Goal: Task Accomplishment & Management: Manage account settings

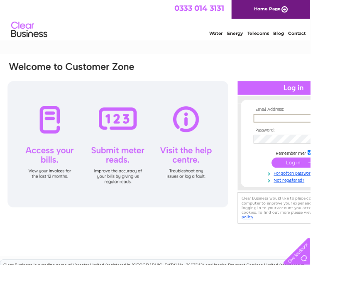
type input "[EMAIL_ADDRESS][DOMAIN_NAME]"
click at [338, 188] on input "submit" at bounding box center [338, 187] width 51 height 12
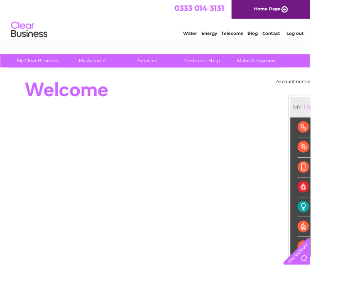
click at [253, 114] on div at bounding box center [159, 103] width 302 height 33
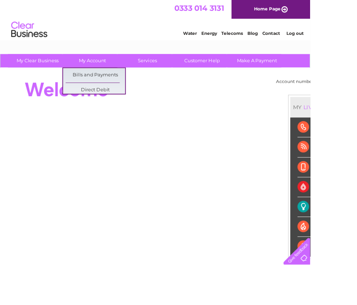
click at [212, 116] on div at bounding box center [159, 103] width 302 height 33
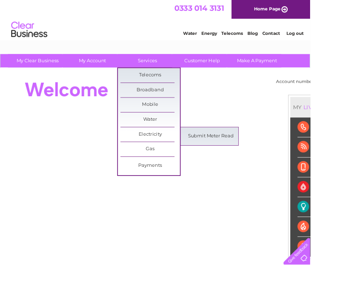
click at [254, 159] on link "Submit Meter Read" at bounding box center [242, 157] width 68 height 17
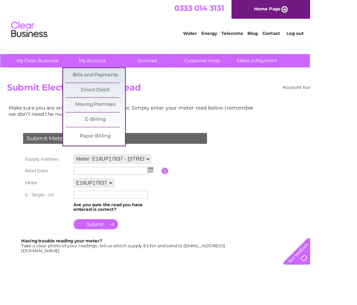
click at [114, 91] on link "Bills and Payments" at bounding box center [110, 86] width 68 height 17
click at [123, 93] on link "Bills and Payments" at bounding box center [110, 86] width 68 height 17
click at [239, 247] on table "Supply Address Meter: E18UP17837 - Unit 2, 151 Oldmixon Road, Hutton, Weston Su…" at bounding box center [142, 221] width 236 height 90
click at [109, 31] on div "Water Energy Telecoms Blog Contact Log out" at bounding box center [178, 35] width 357 height 27
click at [119, 105] on link "Direct Debit" at bounding box center [110, 103] width 68 height 17
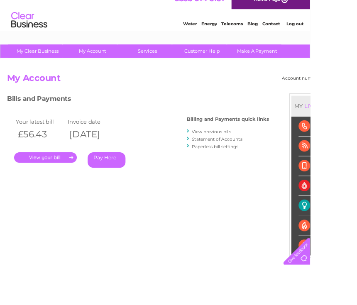
scroll to position [11, 0]
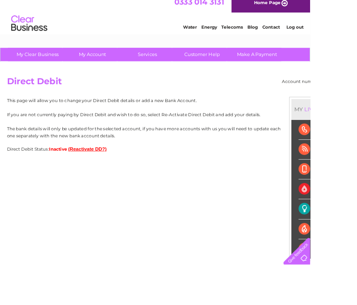
scroll to position [7, 0]
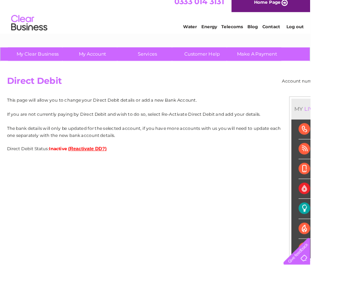
click at [110, 172] on button "(Reactivate DD?)" at bounding box center [100, 171] width 44 height 6
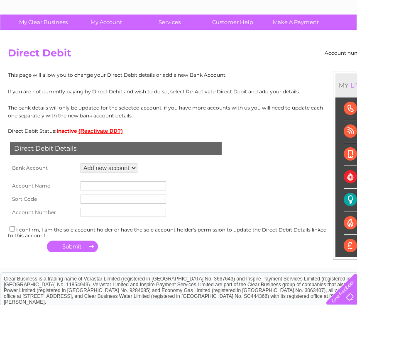
scroll to position [34, 0]
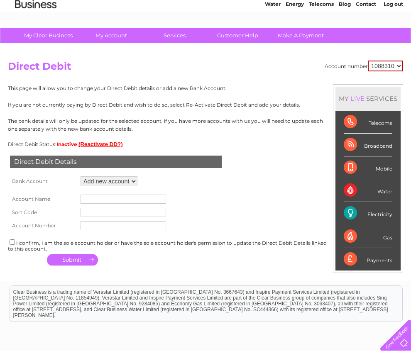
click at [104, 204] on input "text" at bounding box center [124, 199] width 86 height 9
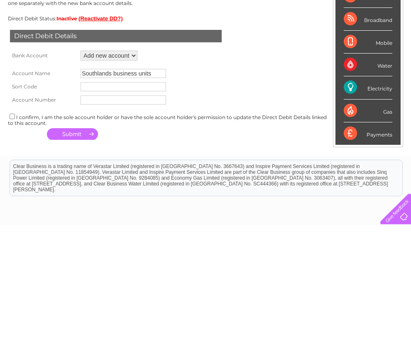
type input "Southlands business units"
click at [110, 208] on input "text" at bounding box center [124, 212] width 86 height 9
type input "30-99-51"
click at [100, 222] on input "text" at bounding box center [124, 226] width 86 height 9
click at [14, 240] on input "checkbox" at bounding box center [12, 242] width 5 height 5
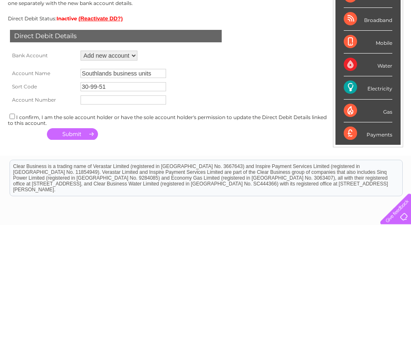
checkbox input "true"
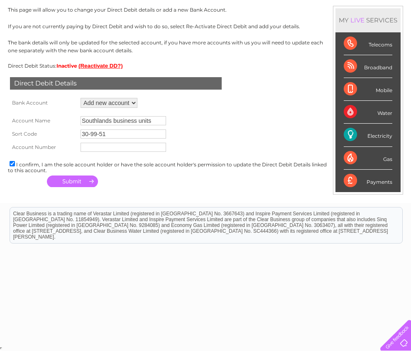
click at [132, 150] on input "text" at bounding box center [124, 147] width 86 height 9
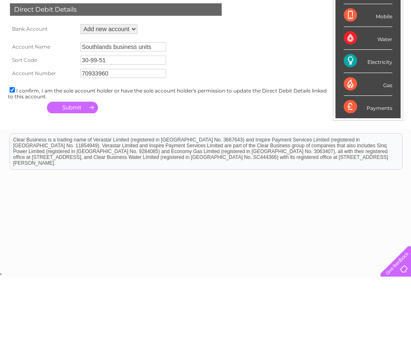
type input "70933960"
click at [228, 110] on form "Account Name Southlands business units Sort Code 30-99-51 Account Number 709339…" at bounding box center [205, 132] width 395 height 44
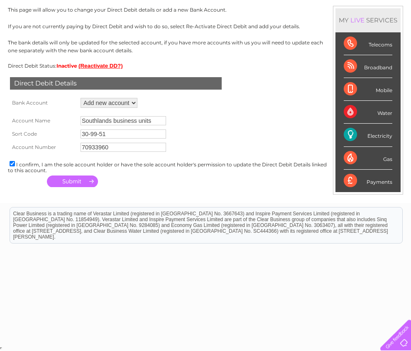
click at [74, 186] on button "button" at bounding box center [72, 182] width 51 height 12
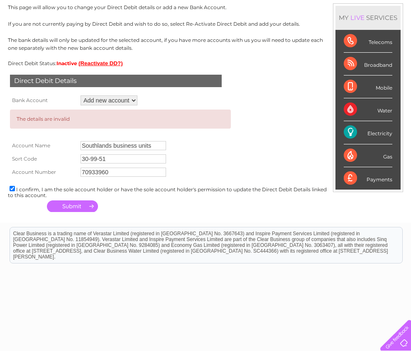
click at [116, 104] on select "Add new account ****3960 ****3960" at bounding box center [109, 100] width 57 height 10
select select "1477843"
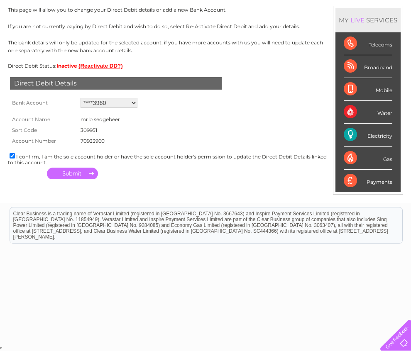
click at [75, 175] on button "button" at bounding box center [72, 174] width 51 height 12
